Goal: Find specific page/section: Find specific page/section

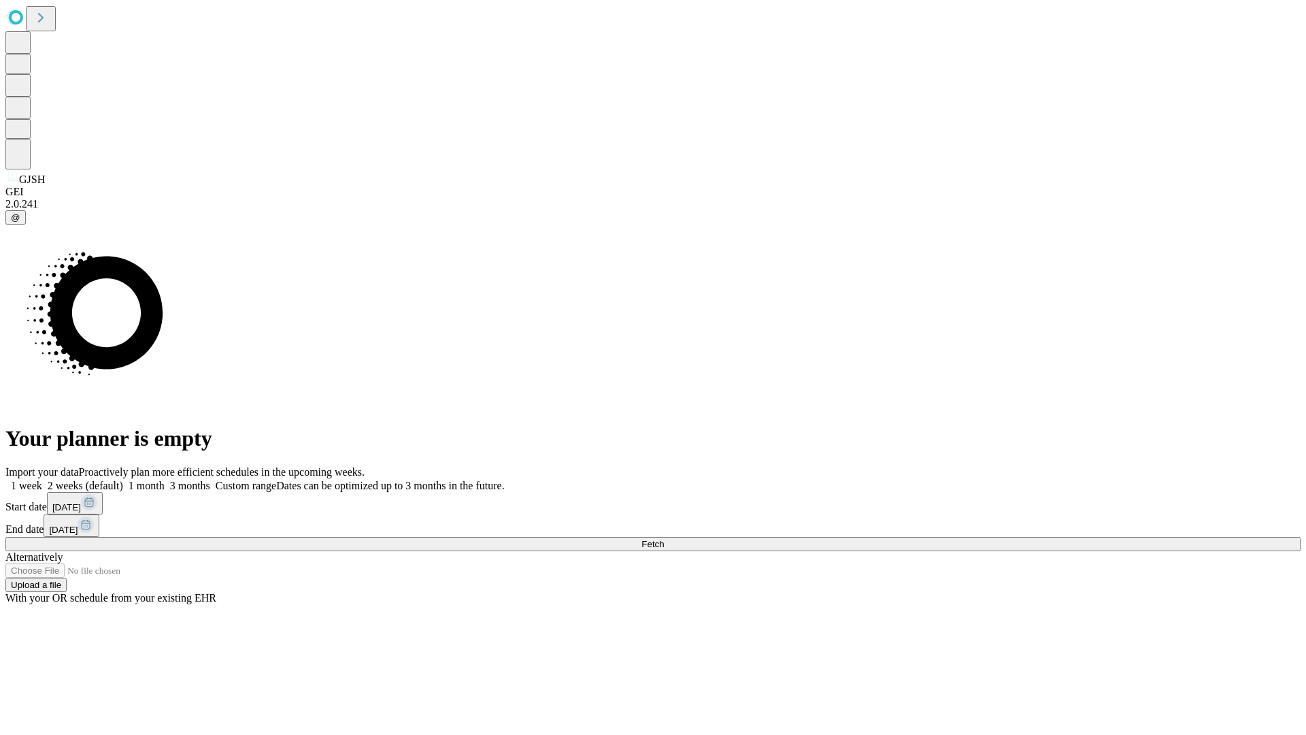
click at [664, 539] on span "Fetch" at bounding box center [653, 544] width 22 height 10
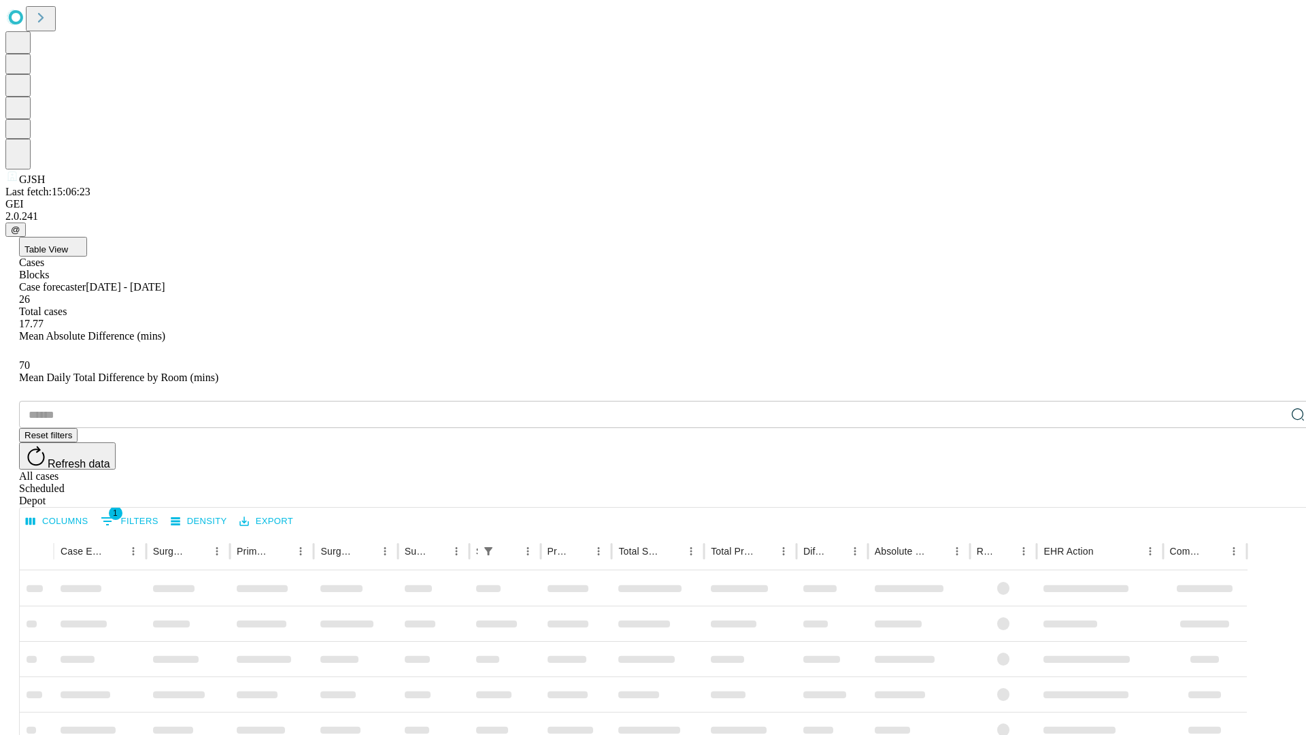
click at [1271, 495] on div "Depot" at bounding box center [666, 501] width 1295 height 12
